Goal: Task Accomplishment & Management: Manage account settings

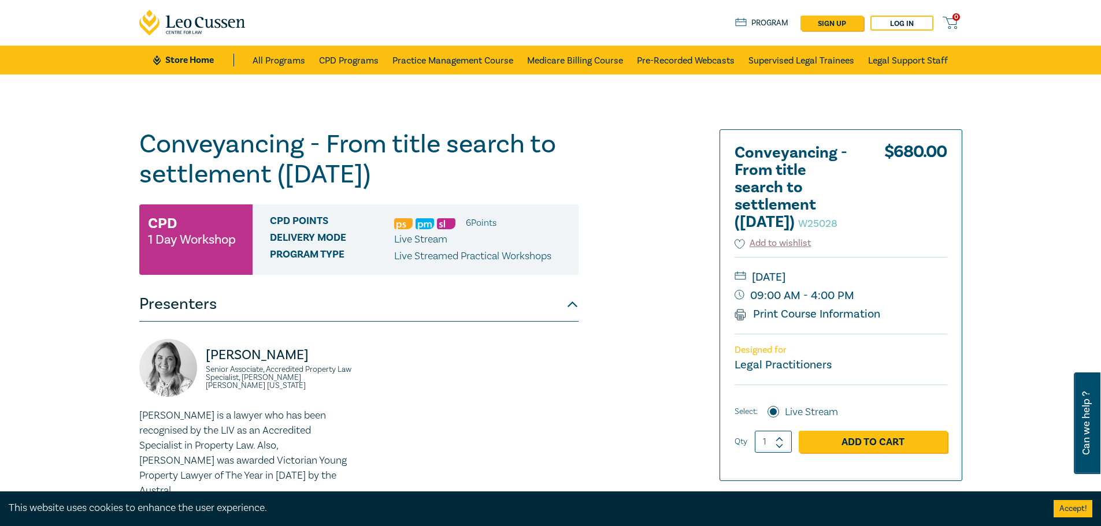
click at [902, 25] on link "Log in" at bounding box center [901, 23] width 63 height 15
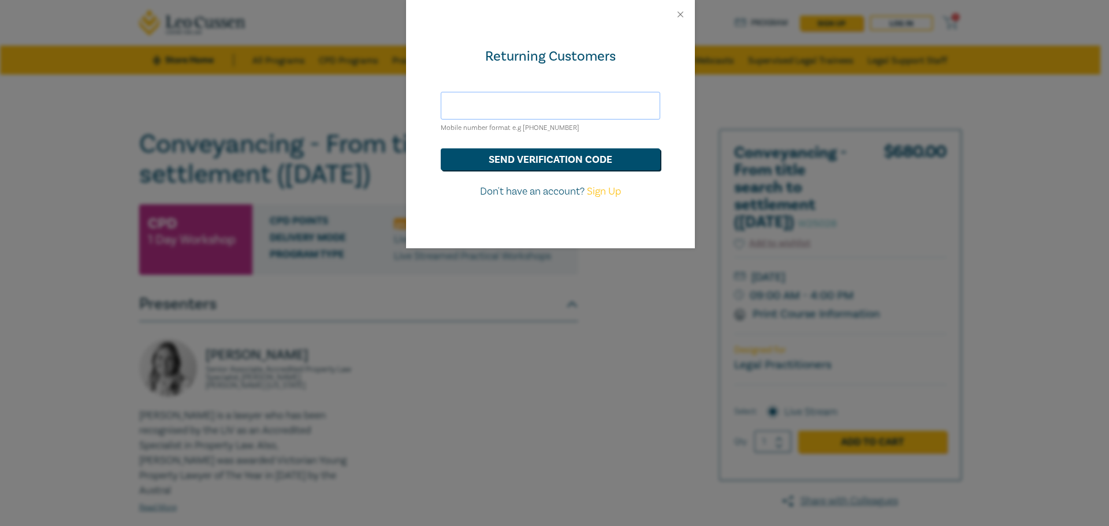
click at [527, 98] on input "text" at bounding box center [551, 106] width 220 height 28
type input "[PHONE_NUMBER]"
click at [546, 161] on button "send verification code" at bounding box center [551, 159] width 220 height 22
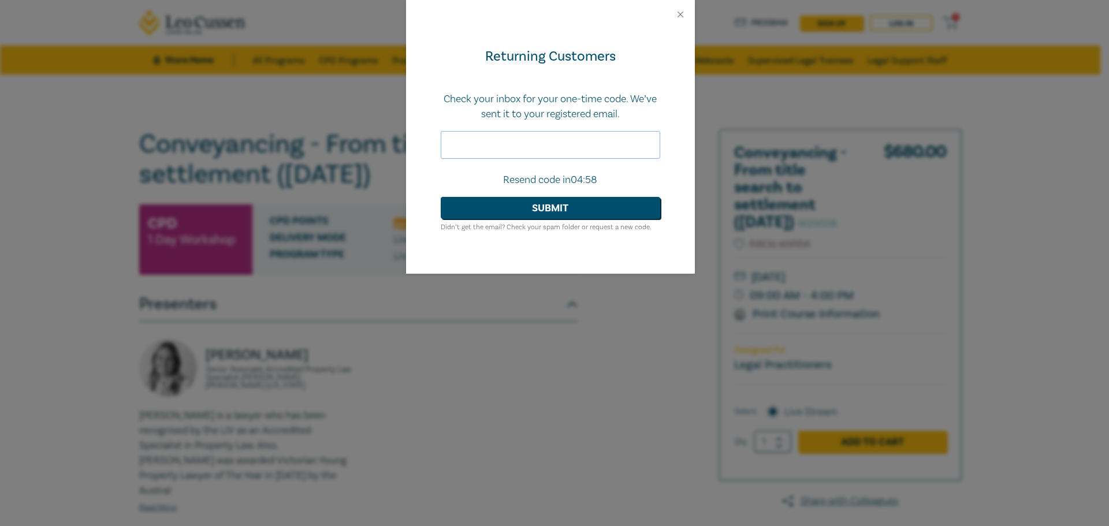
click at [554, 148] on input "text" at bounding box center [551, 145] width 220 height 28
type input "557567"
click at [511, 207] on button "Submit" at bounding box center [551, 208] width 220 height 22
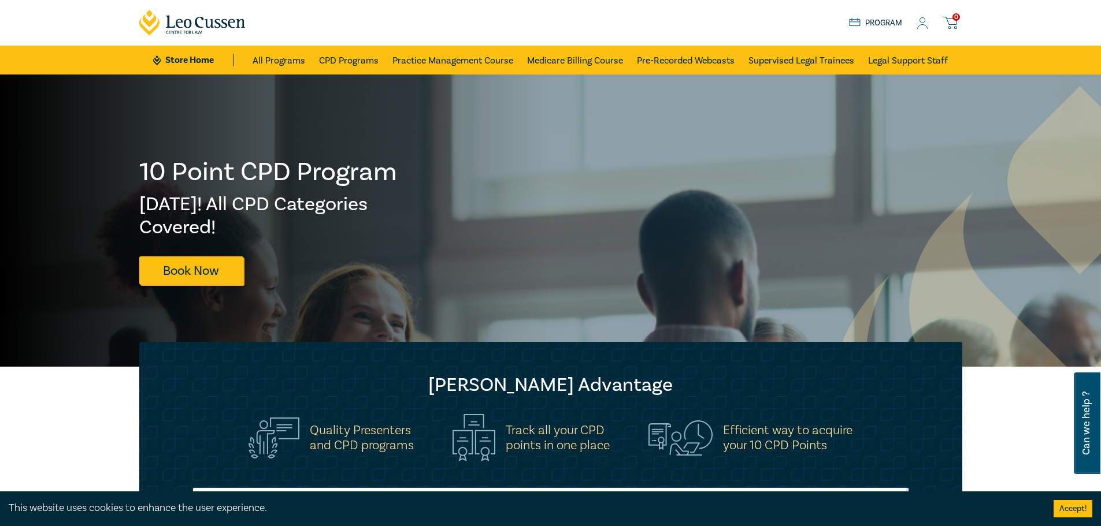
click at [923, 19] on icon at bounding box center [922, 23] width 12 height 12
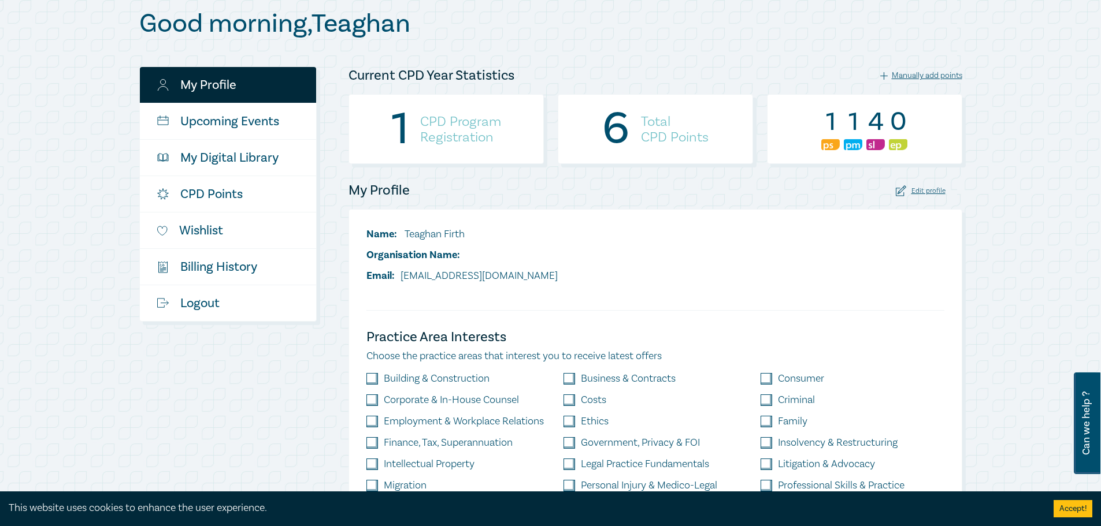
scroll to position [116, 0]
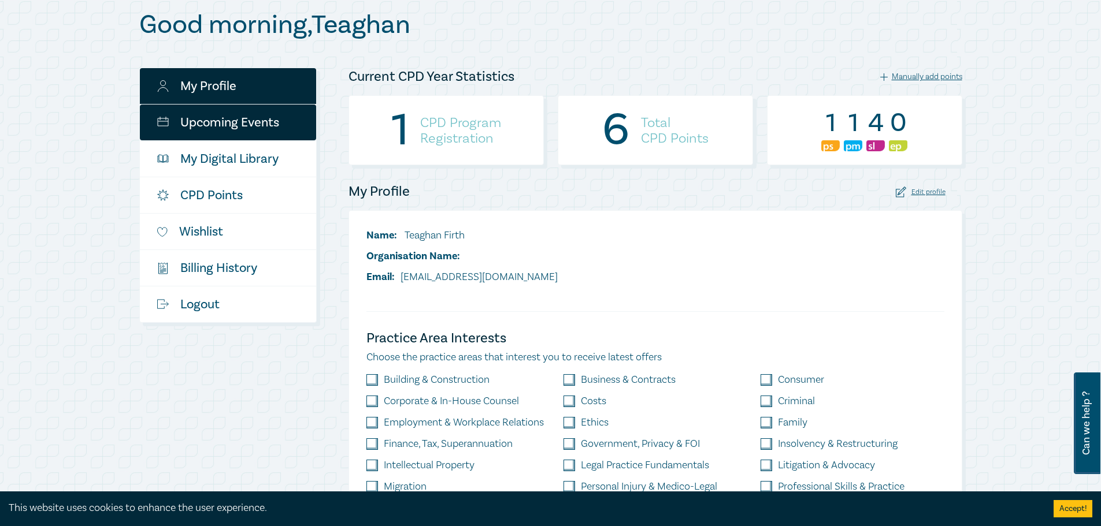
click at [217, 122] on link "Upcoming Events" at bounding box center [228, 123] width 176 height 36
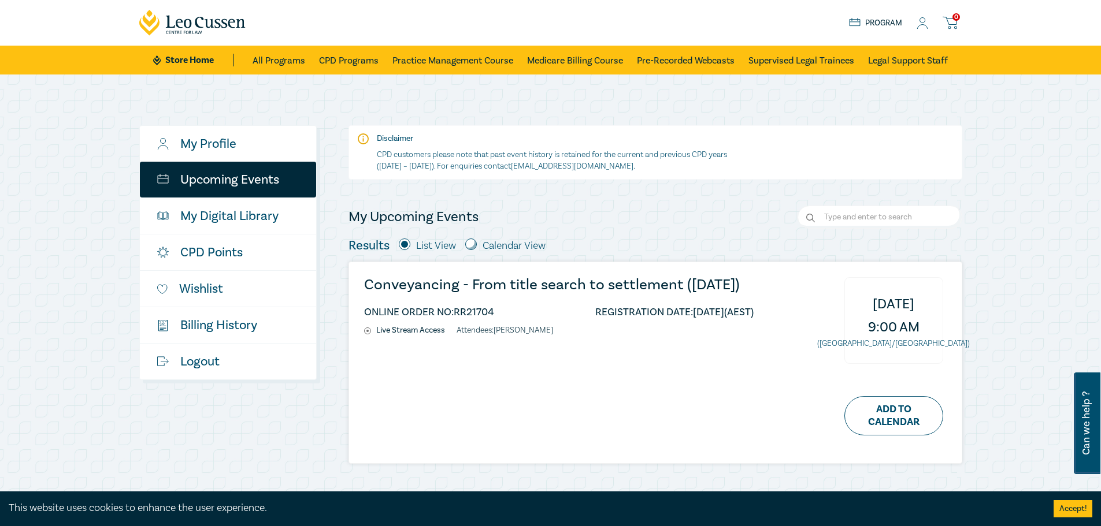
scroll to position [58, 0]
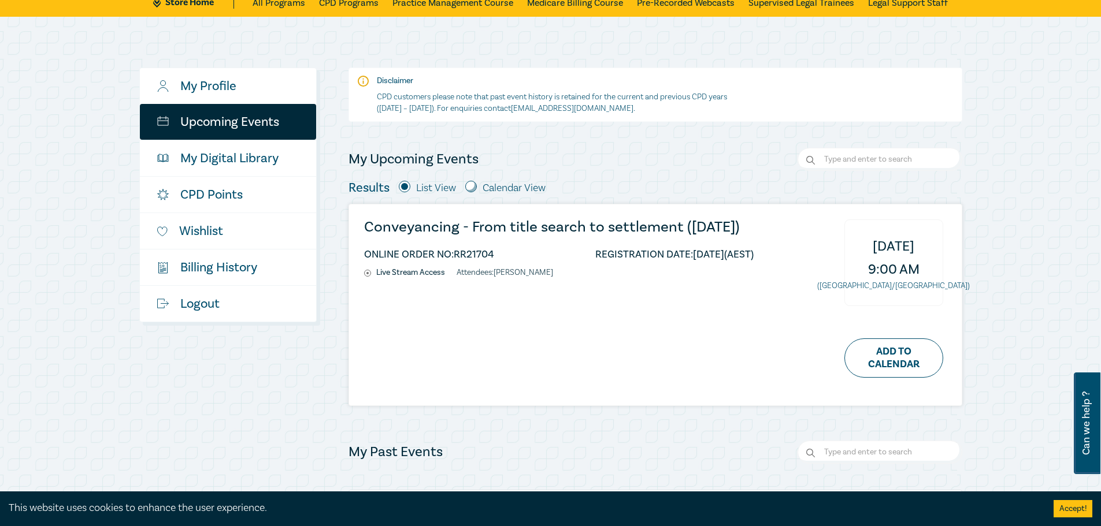
click at [480, 226] on h3 "Conveyancing - From title search to settlement (November 2025)" at bounding box center [558, 228] width 389 height 16
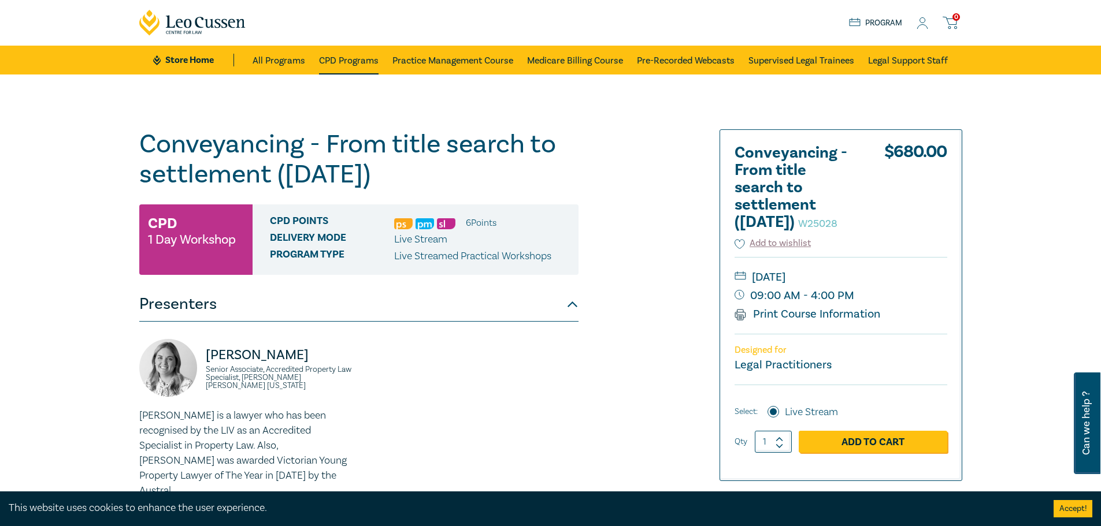
click at [348, 63] on link "CPD Programs" at bounding box center [349, 60] width 60 height 29
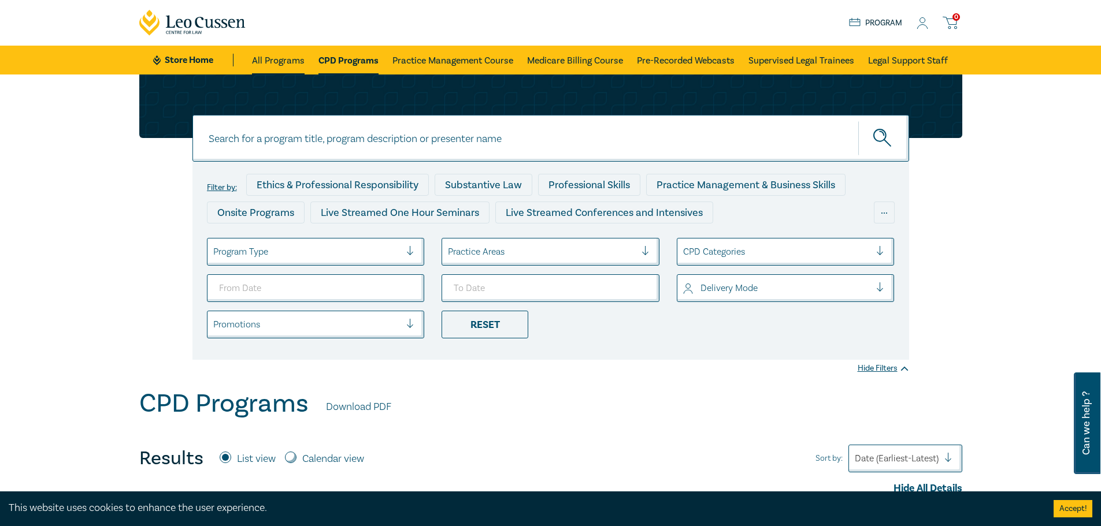
click at [273, 58] on link "All Programs" at bounding box center [278, 60] width 53 height 29
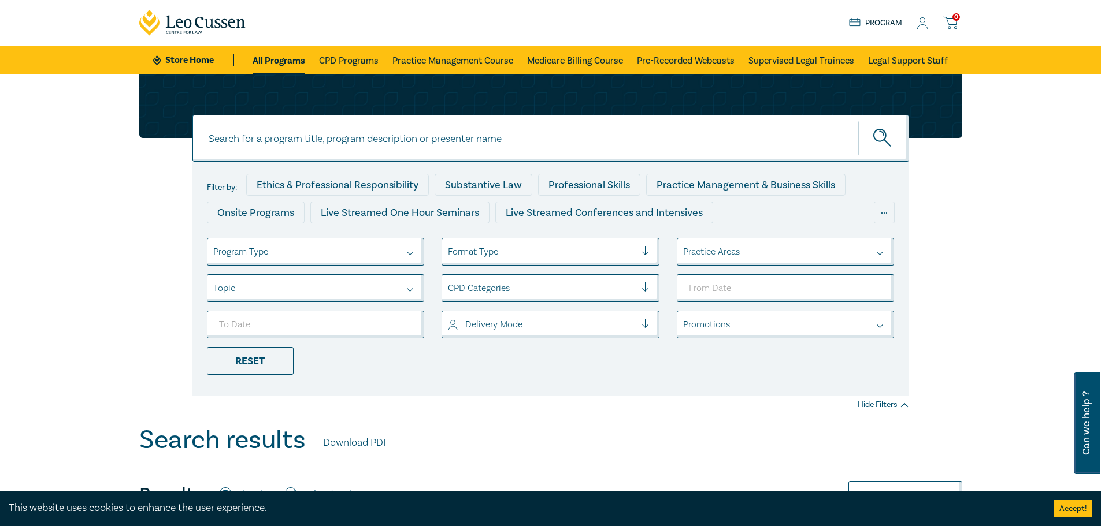
click at [920, 18] on icon at bounding box center [922, 23] width 12 height 12
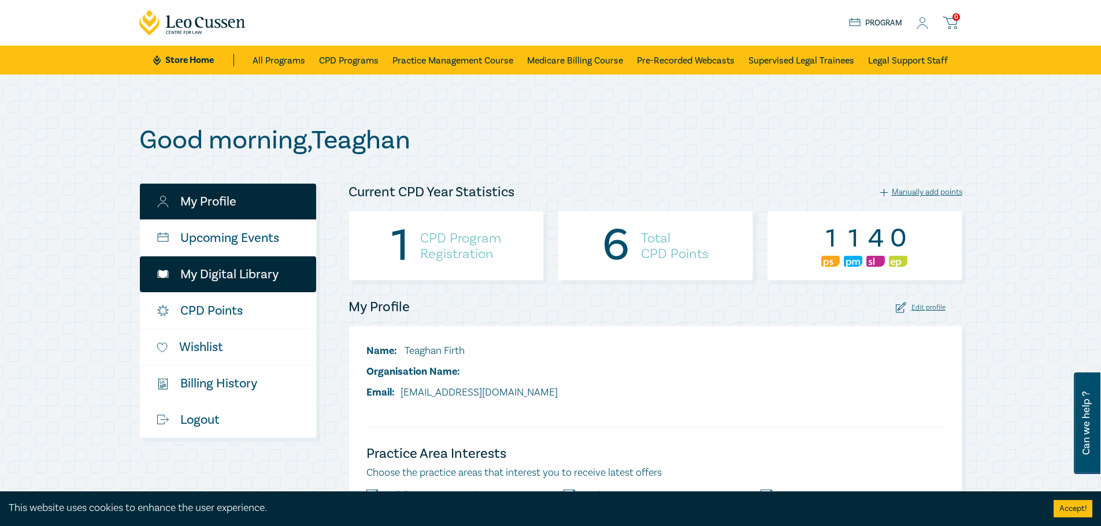
click at [221, 287] on link "My Digital Library" at bounding box center [228, 275] width 176 height 36
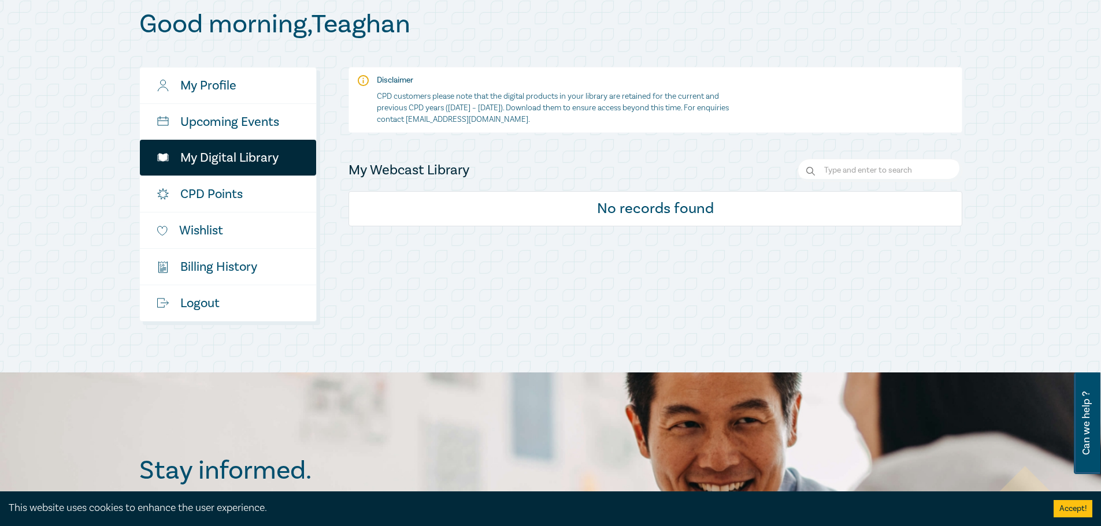
scroll to position [116, 0]
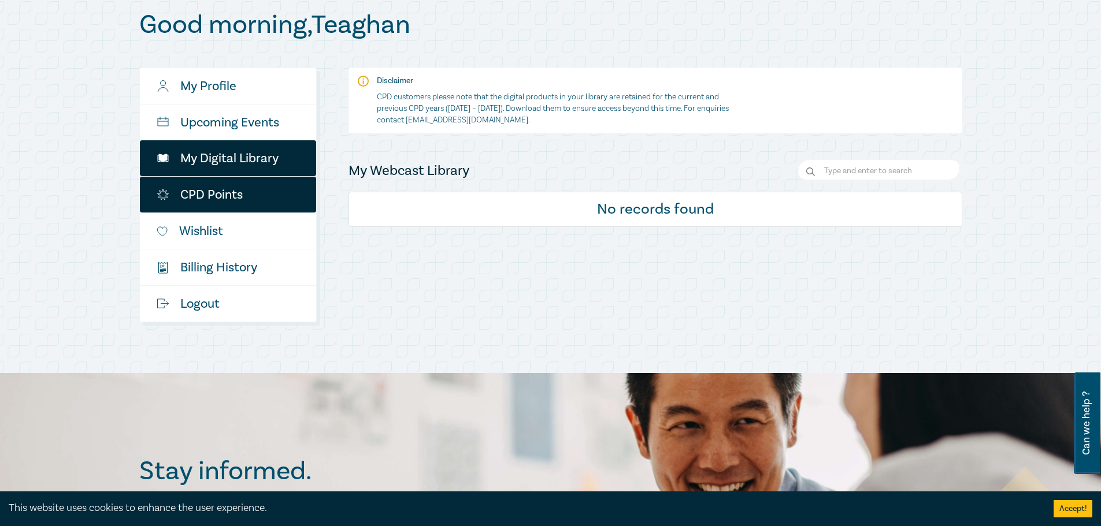
click at [247, 183] on link "CPD Points" at bounding box center [228, 195] width 176 height 36
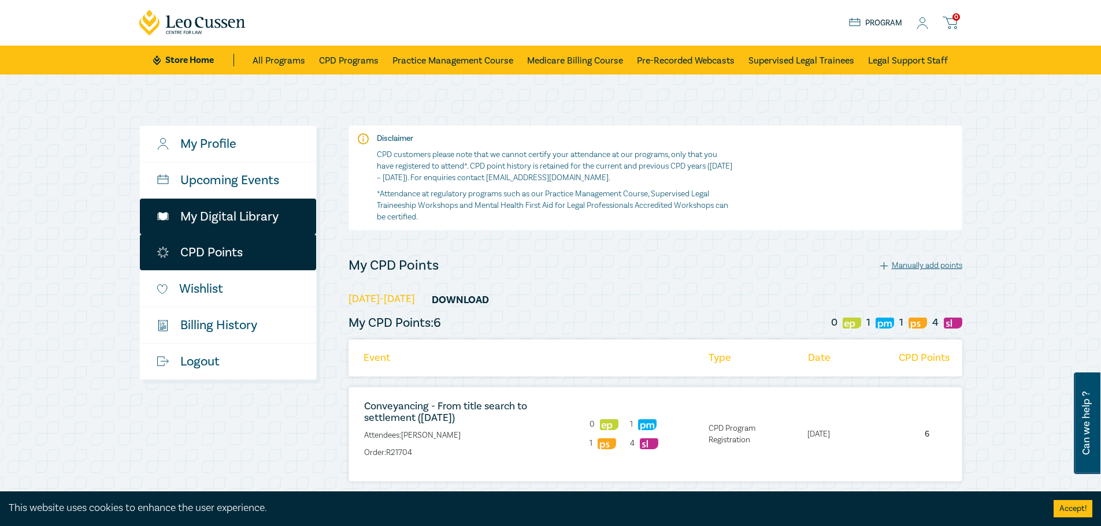
click at [259, 214] on link "My Digital Library" at bounding box center [228, 217] width 176 height 36
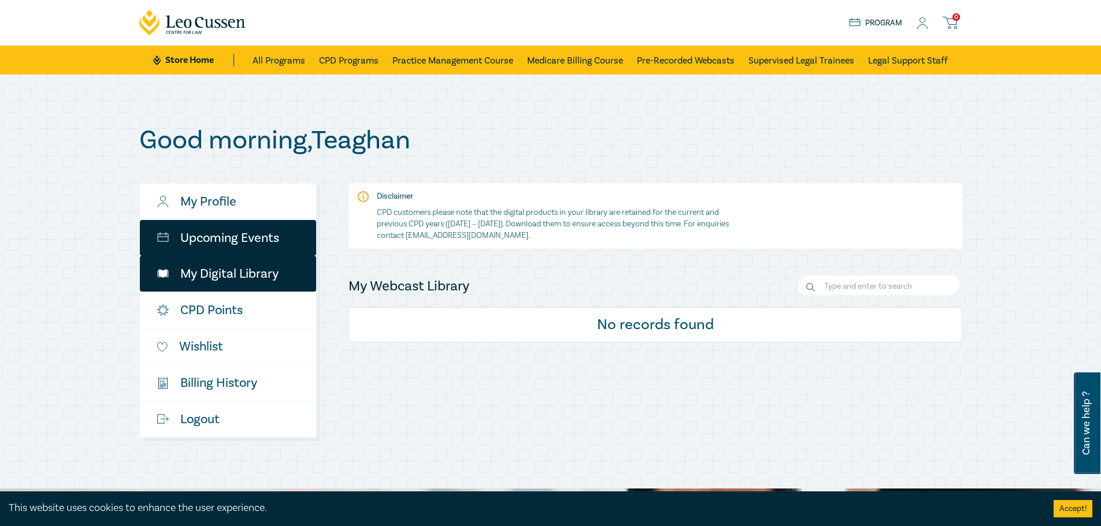
click at [211, 254] on link "Upcoming Events" at bounding box center [228, 238] width 176 height 36
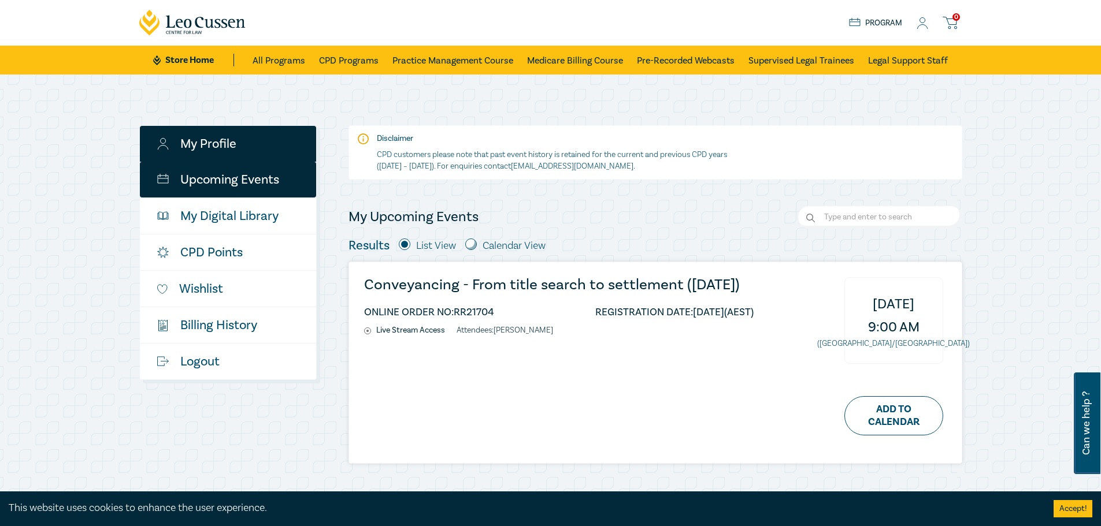
click at [252, 154] on link "My Profile" at bounding box center [228, 144] width 176 height 36
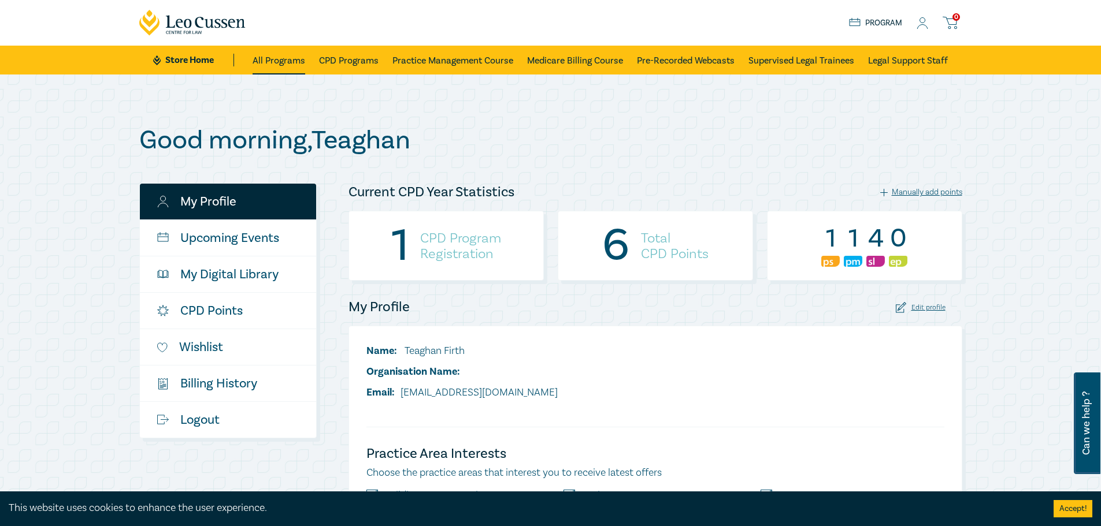
click at [282, 59] on link "All Programs" at bounding box center [278, 60] width 53 height 29
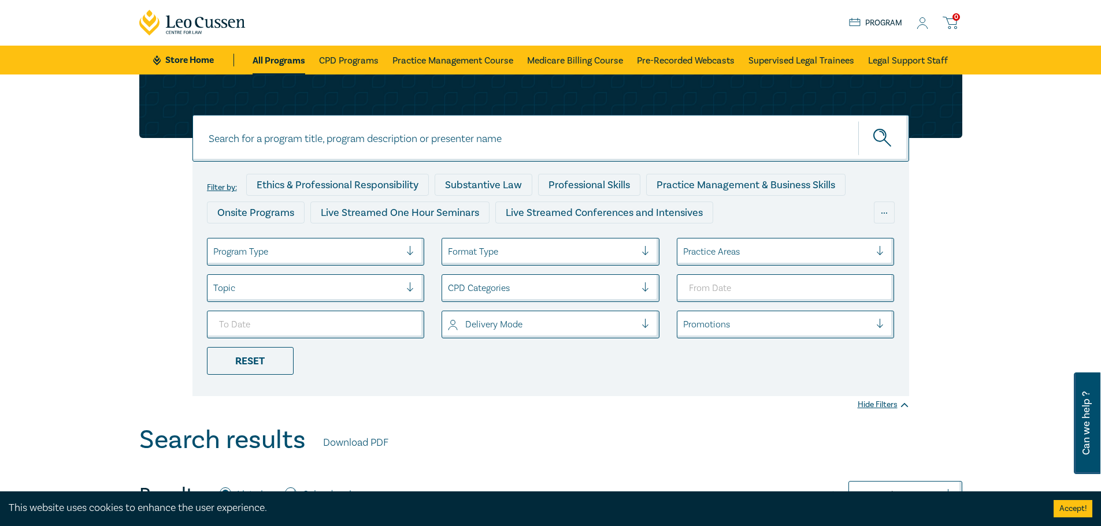
click at [176, 61] on link "Store Home" at bounding box center [193, 60] width 80 height 13
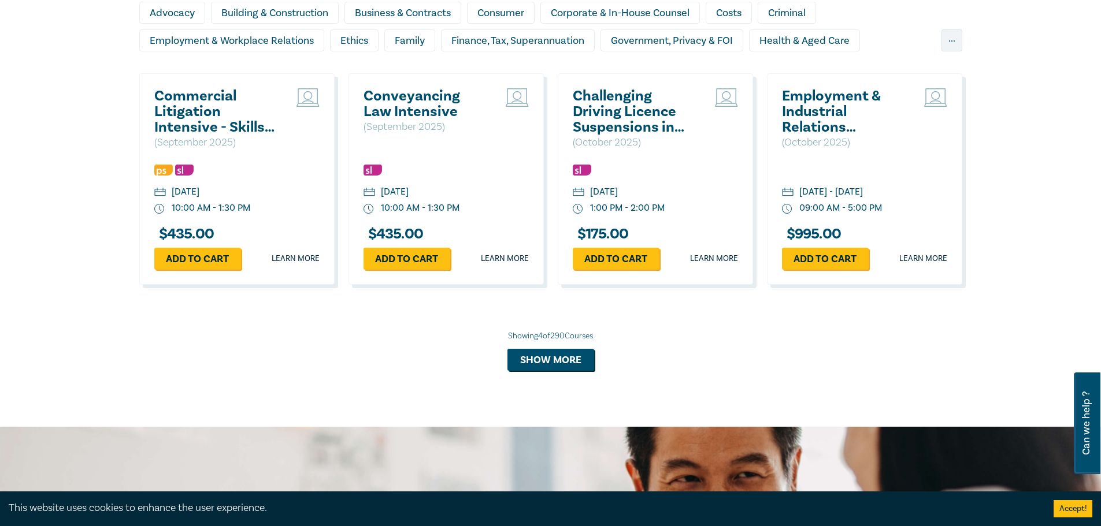
scroll to position [1040, 0]
